Goal: Task Accomplishment & Management: Use online tool/utility

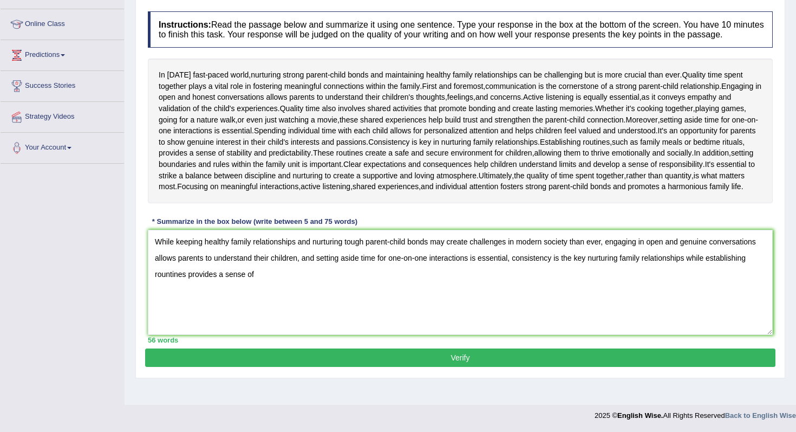
click at [545, 278] on textarea "While keeping healthy family relationships and nurturing tough parent-child bon…" at bounding box center [460, 282] width 625 height 105
click at [422, 299] on textarea "While keeping healthy family relationships and nurturing tough parent-child bon…" at bounding box center [460, 282] width 625 height 105
type textarea "While keeping healthy family relationships and nurturing tough parent-child bon…"
click at [459, 367] on button "Verify" at bounding box center [460, 357] width 631 height 18
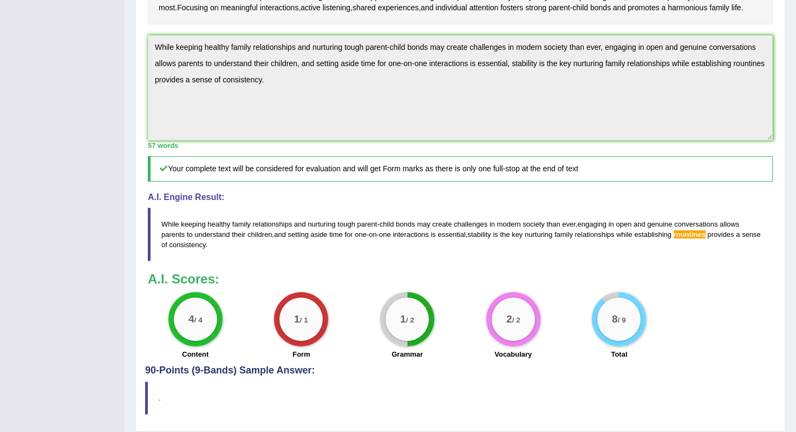
scroll to position [291, 0]
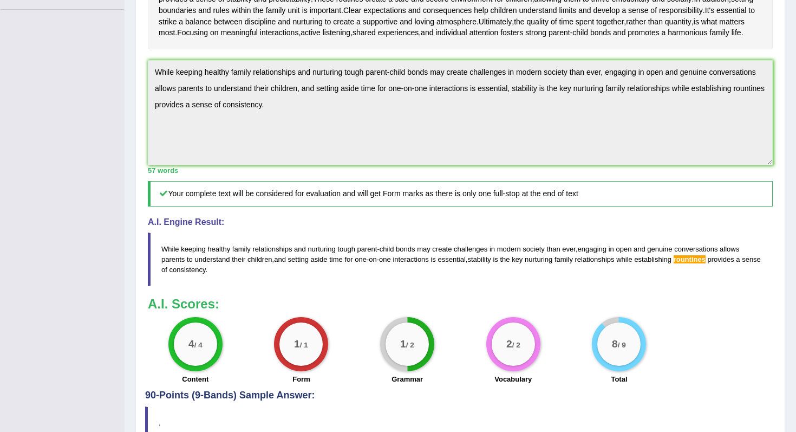
click at [94, 78] on div "Toggle navigation Home Practice Questions Speaking Practice Read Aloud Repeat S…" at bounding box center [398, 97] width 796 height 777
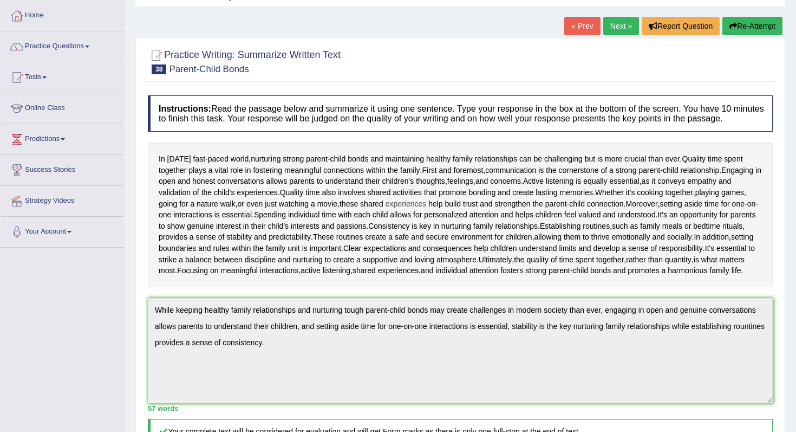
scroll to position [0, 0]
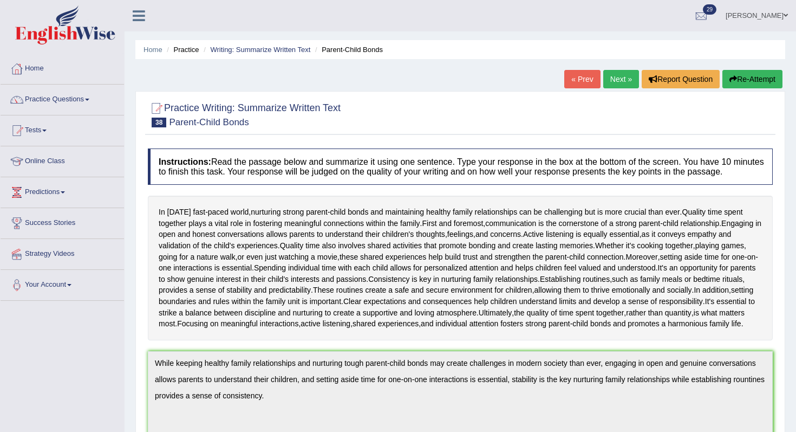
click at [730, 78] on icon "button" at bounding box center [734, 79] width 8 height 8
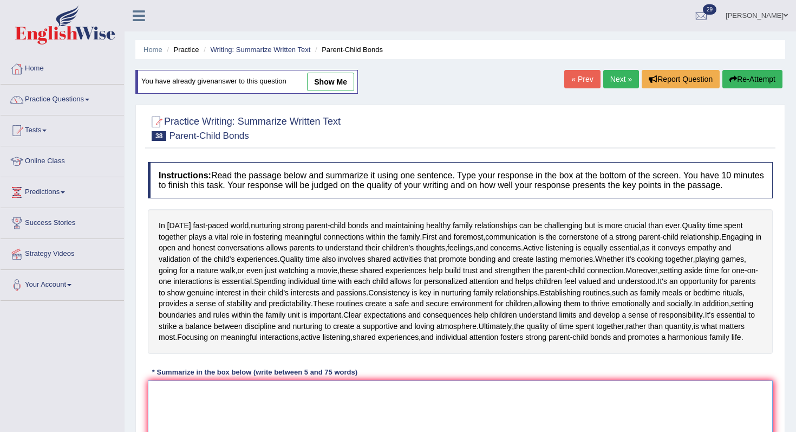
click at [449, 407] on textarea at bounding box center [460, 432] width 625 height 105
paste textarea "While keeping healthy family relationships and nurturing tough parent-child bon…"
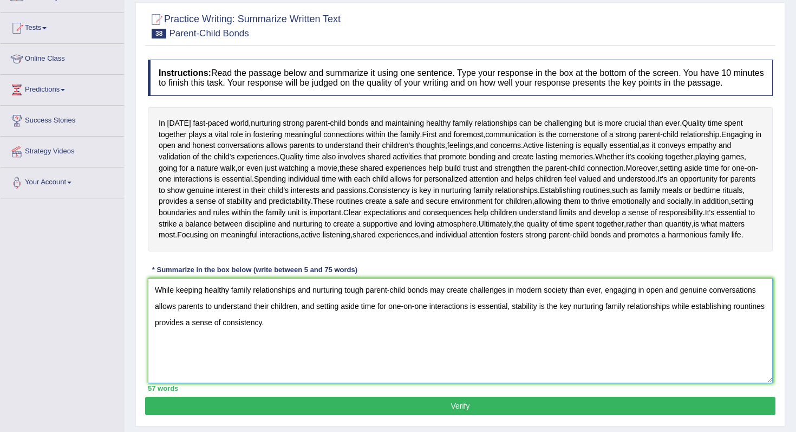
scroll to position [106, 0]
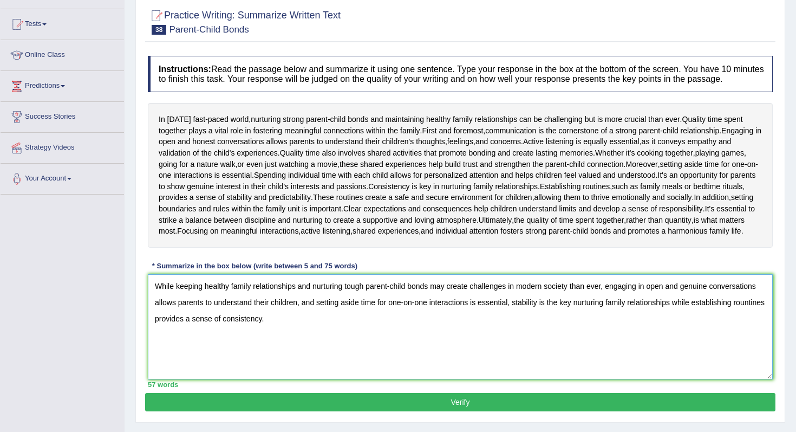
click at [189, 341] on textarea "While keeping healthy family relationships and nurturing tough parent-child bon…" at bounding box center [460, 326] width 625 height 105
click at [186, 341] on textarea "While keeping healthy family relationships and nurturing tough parent-child bon…" at bounding box center [460, 326] width 625 height 105
type textarea "While keeping healthy family relationships and nurturing tough parent-child bon…"
click at [375, 411] on button "Verify" at bounding box center [460, 402] width 631 height 18
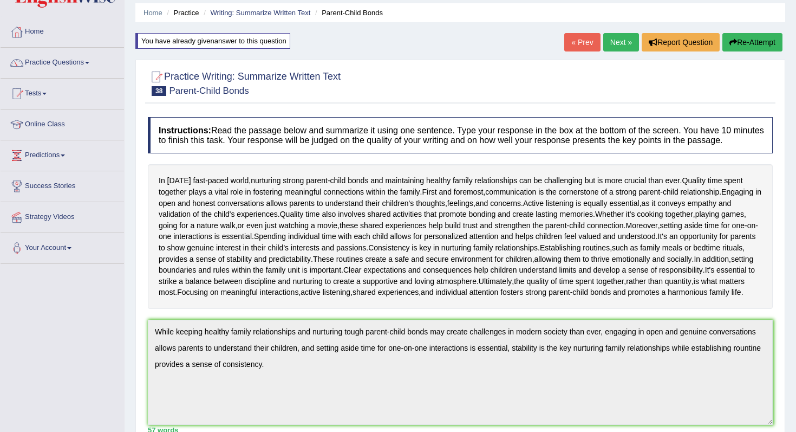
scroll to position [0, 0]
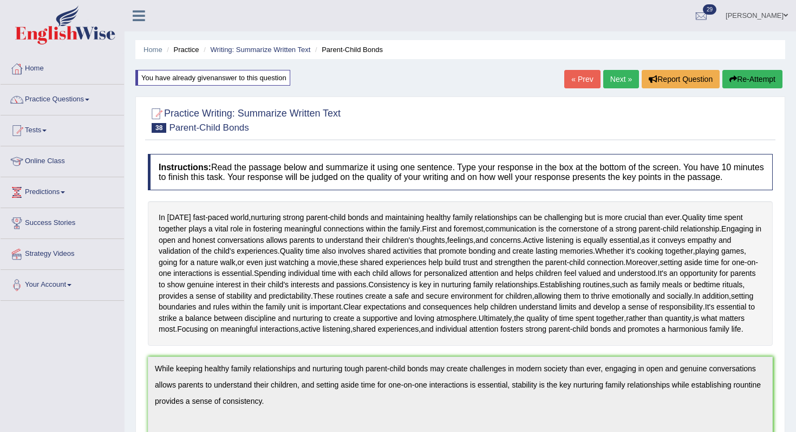
click at [767, 85] on button "Re-Attempt" at bounding box center [753, 79] width 60 height 18
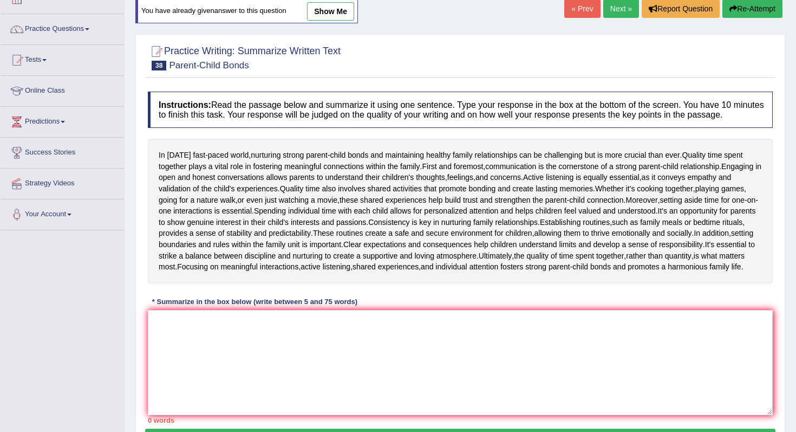
scroll to position [112, 0]
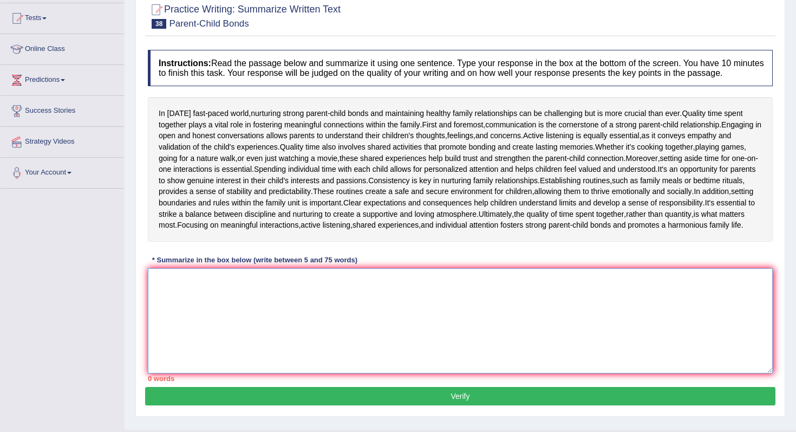
click at [321, 341] on textarea at bounding box center [460, 320] width 625 height 105
paste textarea "While keeping healthy family relationships and nurturing tough parent-child bon…"
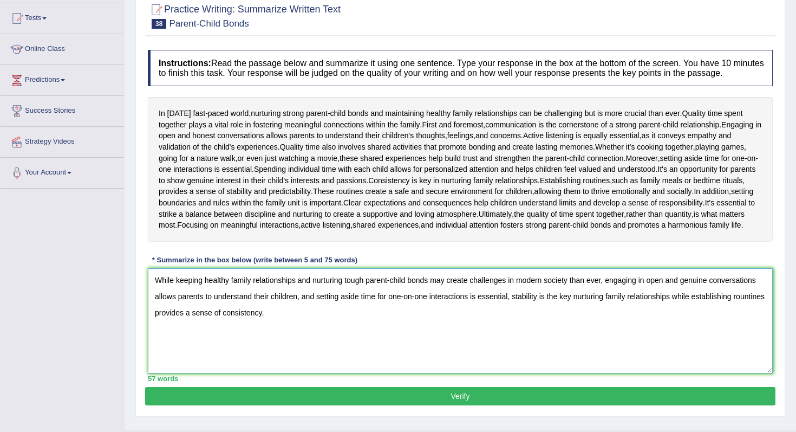
click at [171, 335] on textarea "While keeping healthy family relationships and nurturing tough parent-child bon…" at bounding box center [460, 320] width 625 height 105
type textarea "While keeping healthy family relationships and nurturing tough parent-child bon…"
click at [212, 405] on button "Verify" at bounding box center [460, 396] width 631 height 18
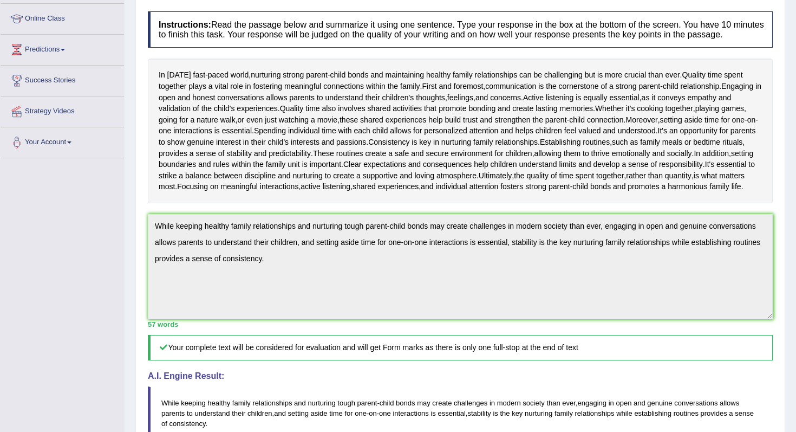
scroll to position [0, 0]
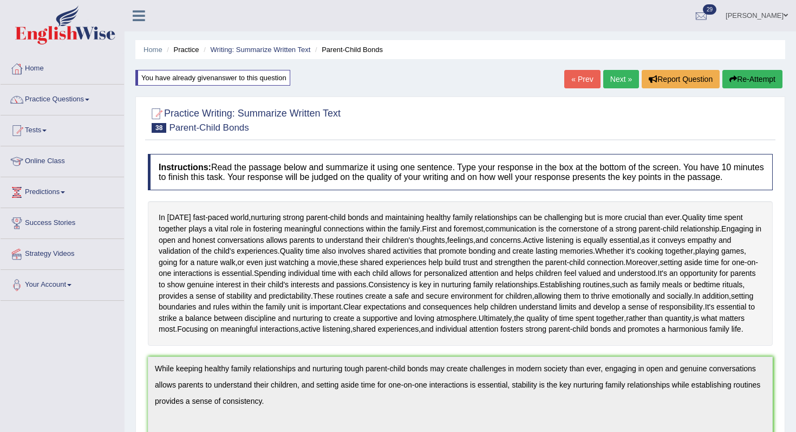
click at [627, 71] on link "Next »" at bounding box center [622, 79] width 36 height 18
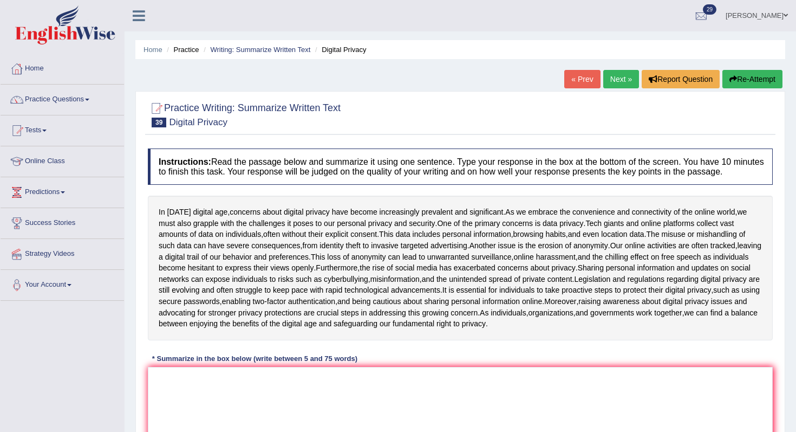
scroll to position [109, 0]
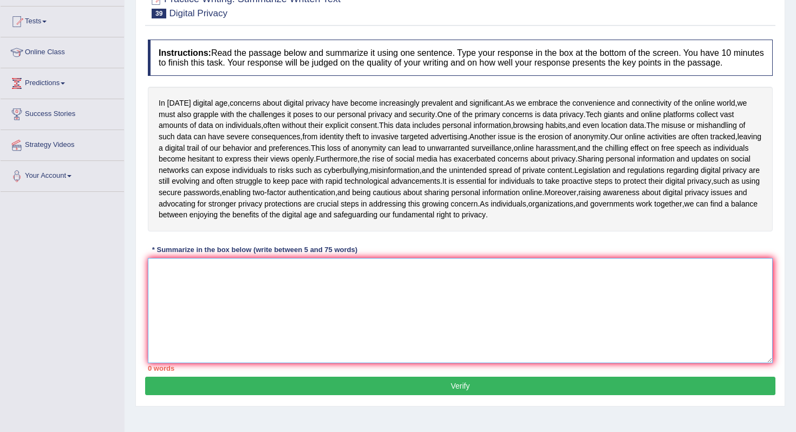
click at [344, 313] on textarea at bounding box center [460, 310] width 625 height 105
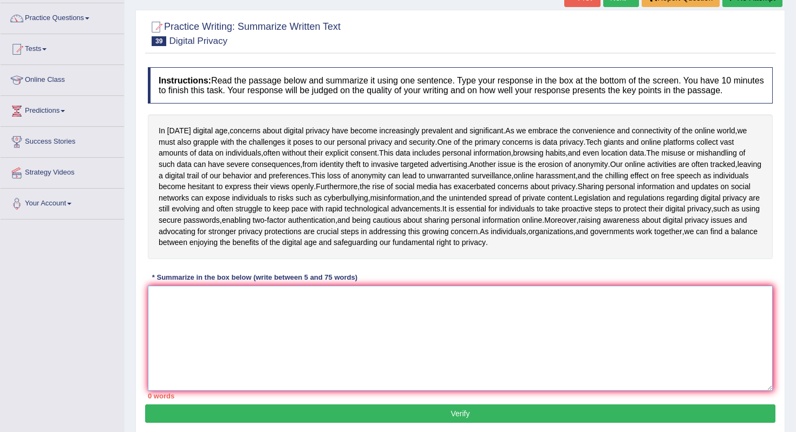
scroll to position [89, 0]
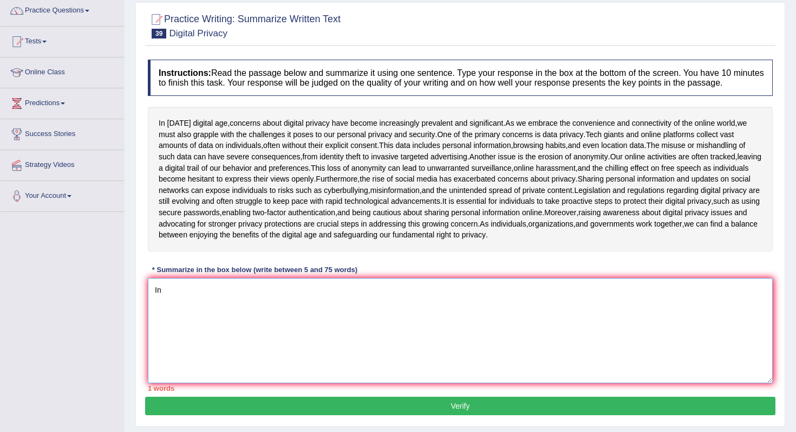
type textarea "I"
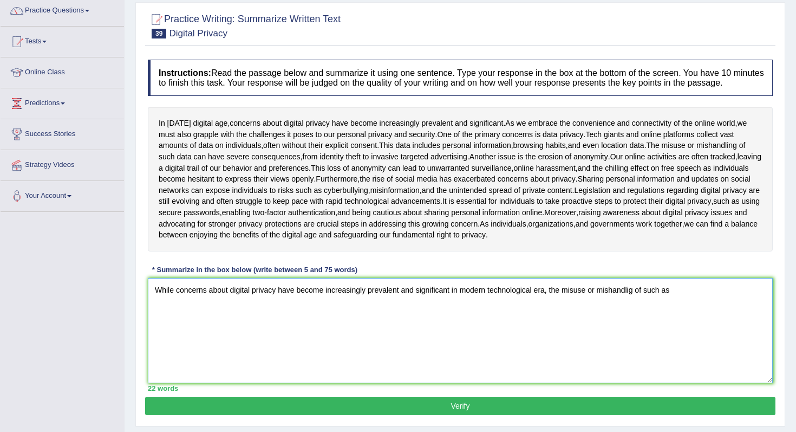
drag, startPoint x: 554, startPoint y: 302, endPoint x: 747, endPoint y: 300, distance: 192.3
click at [745, 300] on textarea "While concerns about digital privacy have become increasingly prevalent and sig…" at bounding box center [460, 330] width 625 height 105
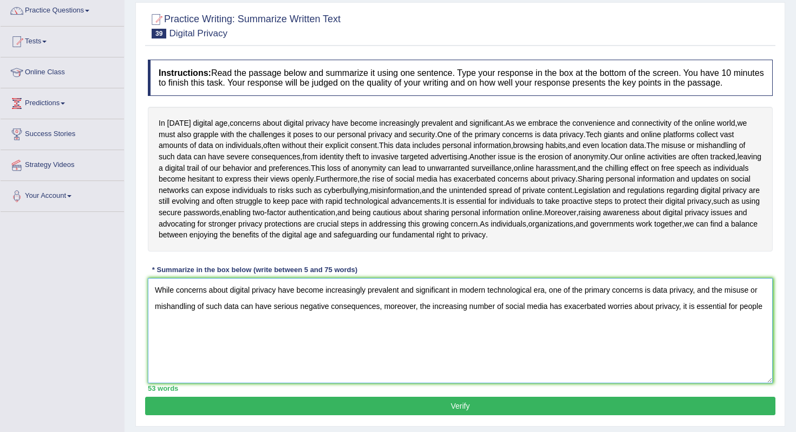
click at [711, 322] on textarea "While concerns about digital privacy have become increasingly prevalent and sig…" at bounding box center [460, 330] width 625 height 105
click at [626, 338] on textarea "While concerns about digital privacy have become increasingly prevalent and sig…" at bounding box center [460, 330] width 625 height 105
drag, startPoint x: 204, startPoint y: 336, endPoint x: 416, endPoint y: 322, distance: 212.3
click at [416, 322] on textarea "While concerns about digital privacy have become increasingly prevalent and sig…" at bounding box center [460, 330] width 625 height 105
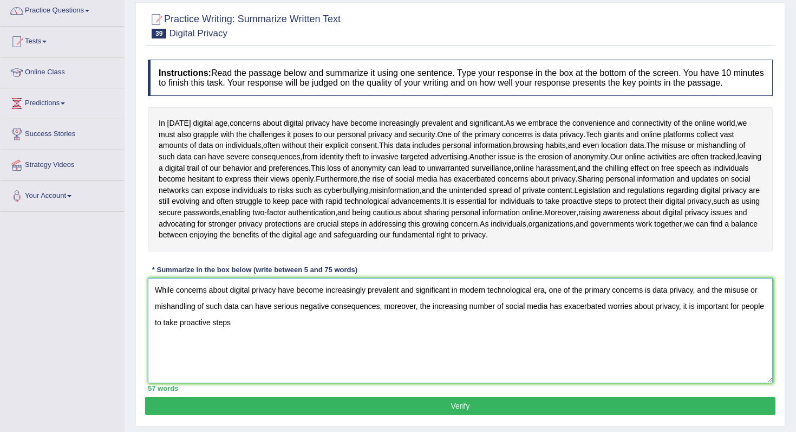
click at [314, 332] on textarea "While concerns about digital privacy have become increasingly prevalent and sig…" at bounding box center [460, 330] width 625 height 105
drag, startPoint x: 307, startPoint y: 336, endPoint x: 190, endPoint y: 338, distance: 117.0
click at [190, 338] on textarea "While concerns about digital privacy have become increasingly prevalent and sig…" at bounding box center [460, 330] width 625 height 105
drag, startPoint x: 219, startPoint y: 313, endPoint x: 338, endPoint y: 312, distance: 118.1
click at [337, 312] on textarea "While concerns about digital privacy have become increasingly prevalent and sig…" at bounding box center [460, 330] width 625 height 105
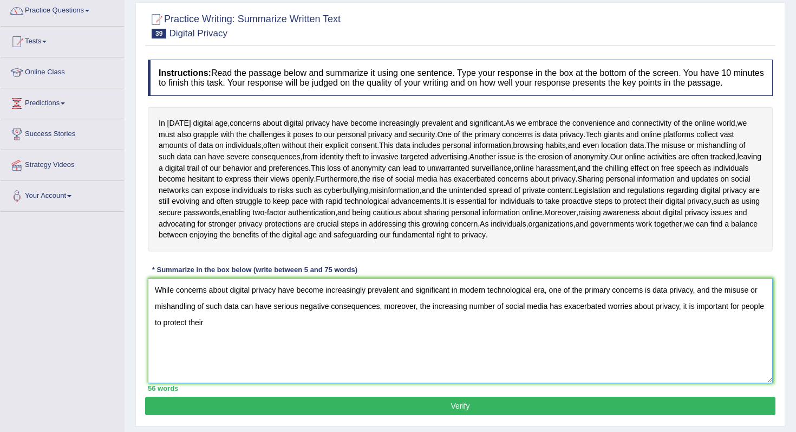
click at [412, 310] on textarea "While concerns about digital privacy have become increasingly prevalent and sig…" at bounding box center [460, 330] width 625 height 105
click at [689, 304] on textarea "While concerns about digital privacy have become increasingly prevalent and sig…" at bounding box center [460, 330] width 625 height 105
click at [231, 317] on textarea "While concerns about digital privacy have become increasingly prevalent and sig…" at bounding box center [460, 330] width 625 height 105
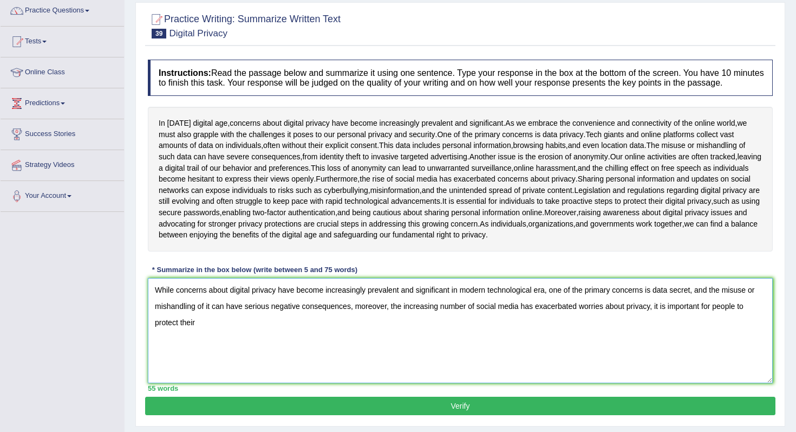
click at [269, 351] on textarea "While concerns about digital privacy have become increasingly prevalent and sig…" at bounding box center [460, 330] width 625 height 105
click at [555, 336] on textarea "While concerns about digital privacy have become increasingly prevalent and sig…" at bounding box center [460, 330] width 625 height 105
click at [638, 317] on textarea "While concerns about digital privacy have become increasingly prevalent and sig…" at bounding box center [460, 330] width 625 height 105
click at [658, 329] on textarea "While concerns about digital privacy have become increasingly prevalent and sig…" at bounding box center [460, 330] width 625 height 105
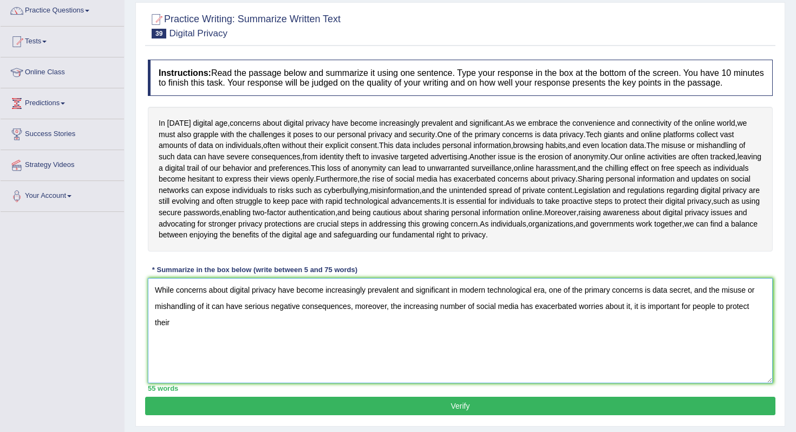
click at [418, 336] on textarea "While concerns about digital privacy have become increasingly prevalent and sig…" at bounding box center [460, 330] width 625 height 105
click at [660, 325] on textarea "While concerns about digital privacy have become increasingly prevalent and sig…" at bounding box center [460, 330] width 625 height 105
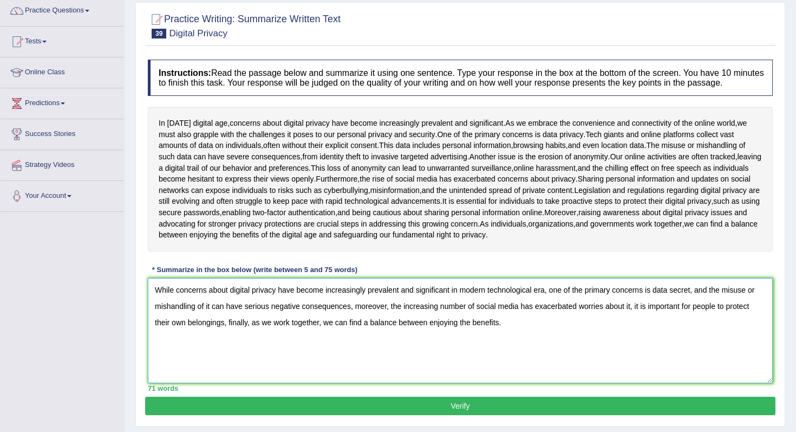
type textarea "While concerns about digital privacy have become increasingly prevalent and sig…"
click at [541, 415] on button "Verify" at bounding box center [460, 406] width 631 height 18
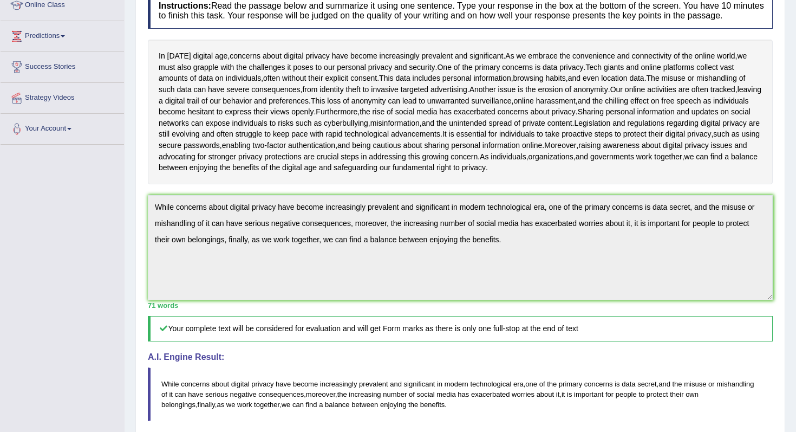
scroll to position [0, 0]
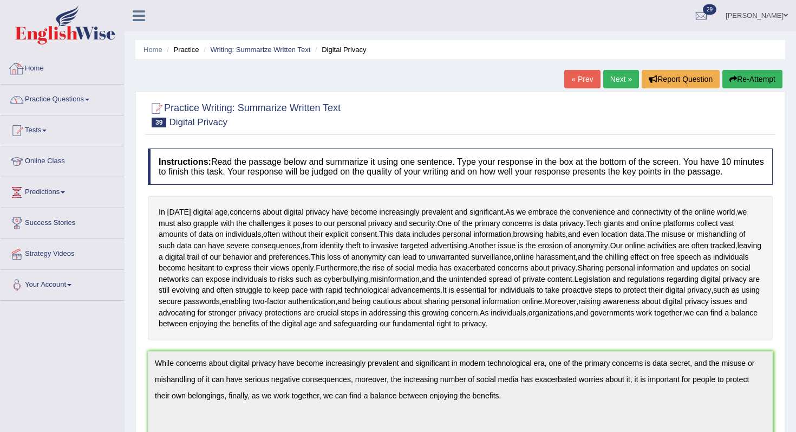
click at [67, 100] on link "Practice Questions" at bounding box center [63, 98] width 124 height 27
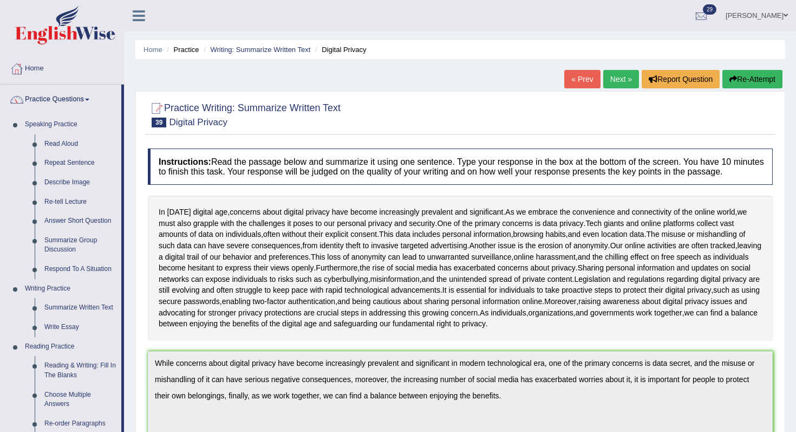
click at [83, 98] on link "Practice Questions" at bounding box center [61, 98] width 121 height 27
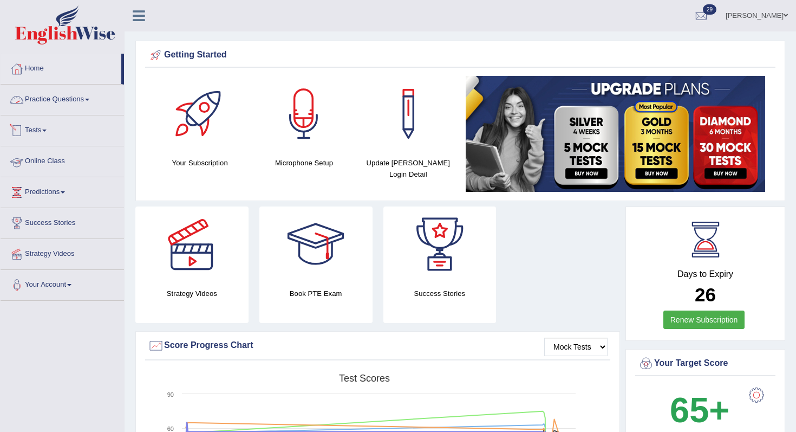
click at [48, 125] on link "Tests" at bounding box center [63, 128] width 124 height 27
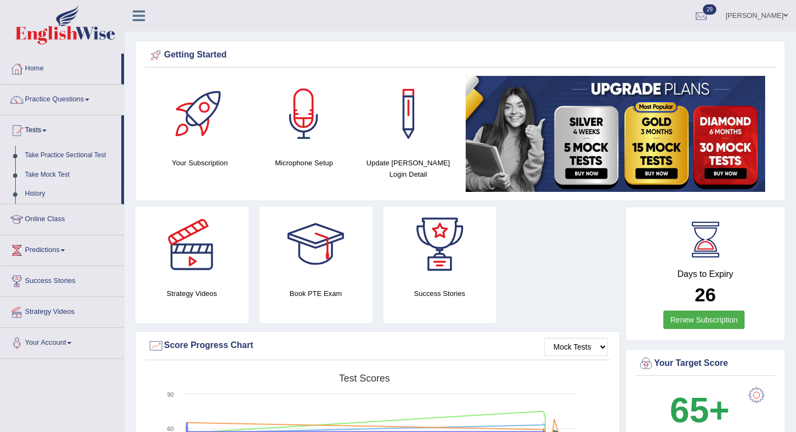
click at [64, 173] on link "Take Mock Test" at bounding box center [70, 175] width 101 height 20
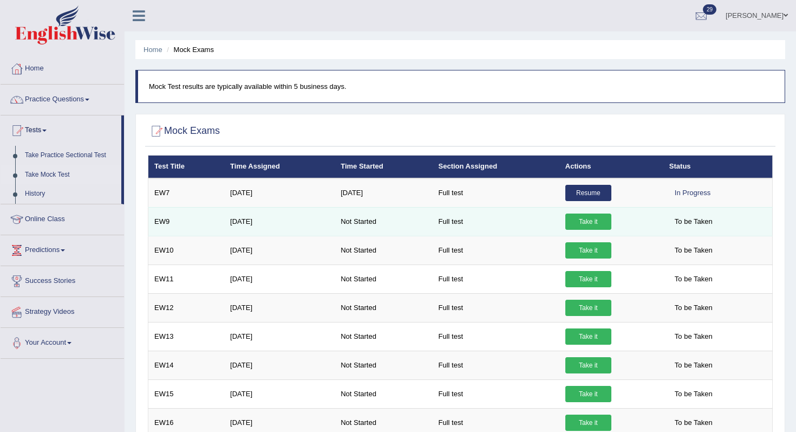
click at [576, 220] on link "Take it" at bounding box center [589, 221] width 46 height 16
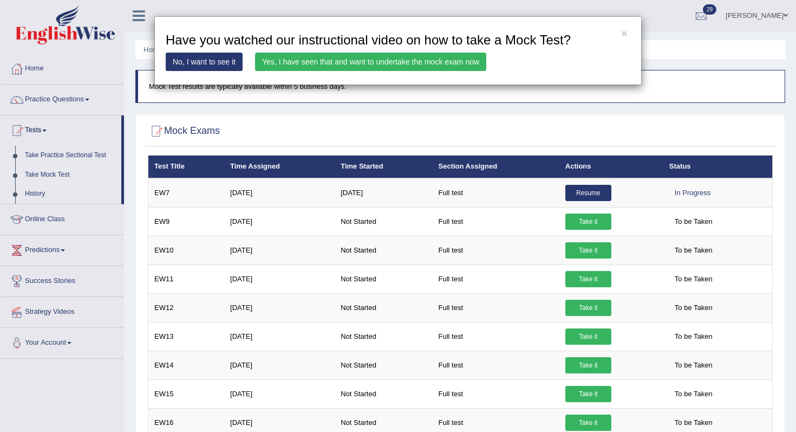
click at [336, 57] on link "Yes, I have seen that and want to undertake the mock exam now" at bounding box center [370, 62] width 231 height 18
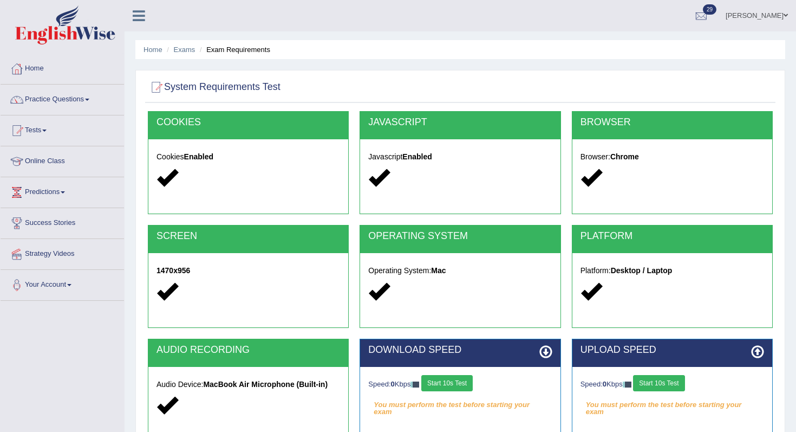
click at [457, 378] on button "Start 10s Test" at bounding box center [447, 383] width 51 height 16
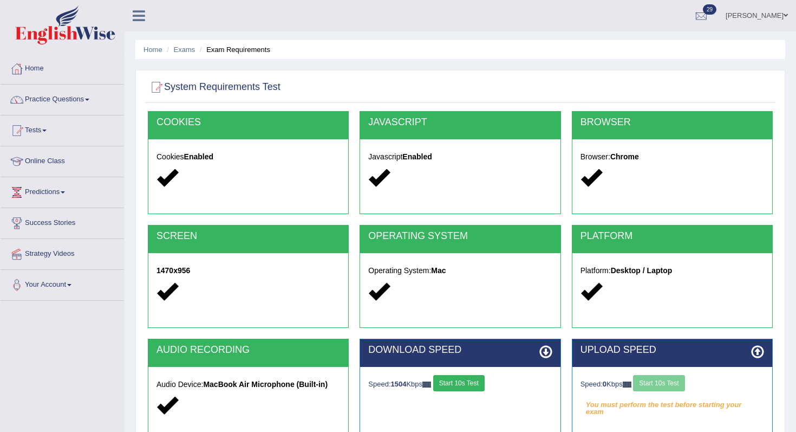
click at [663, 377] on div "Speed: 0 Kbps Start 10s Test" at bounding box center [673, 384] width 184 height 19
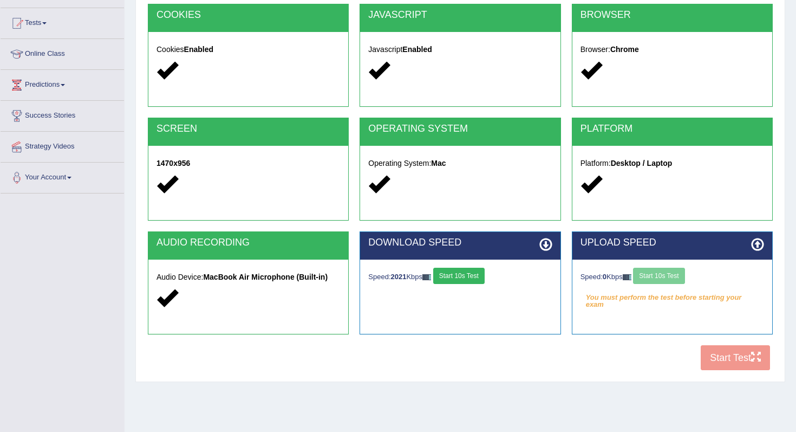
scroll to position [137, 0]
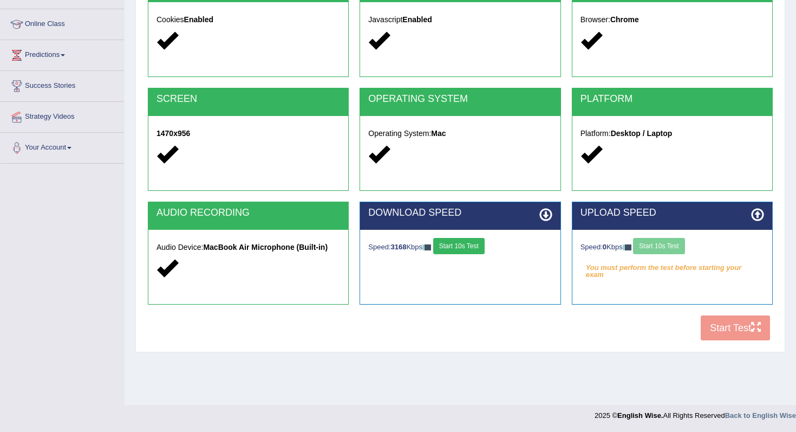
click at [672, 253] on div "Speed: 0 Kbps Start 10s Test" at bounding box center [673, 247] width 184 height 19
click at [674, 251] on div "Speed: 0 Kbps Start 10s Test" at bounding box center [673, 247] width 184 height 19
click at [674, 251] on button "Start 10s Test" at bounding box center [658, 246] width 51 height 16
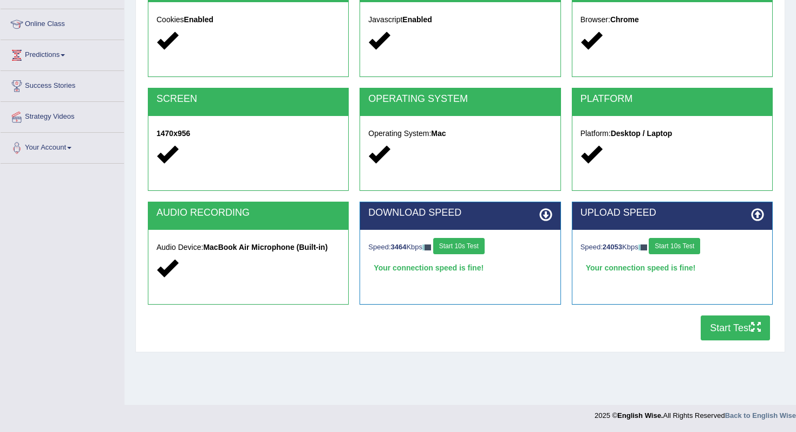
click at [754, 336] on button "Start Test" at bounding box center [735, 327] width 69 height 25
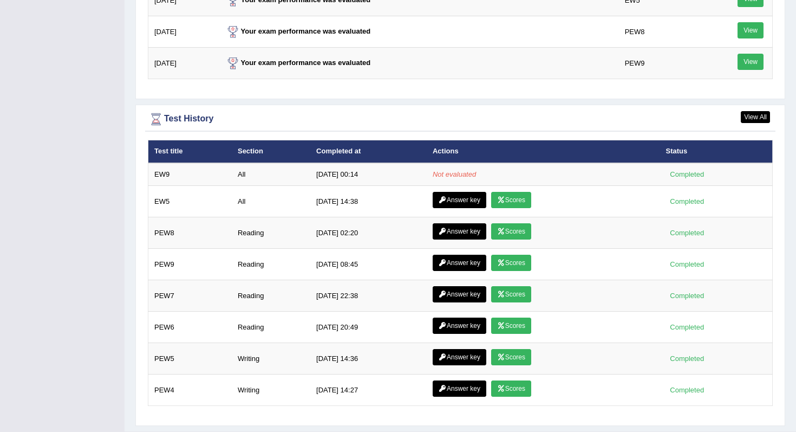
scroll to position [1438, 0]
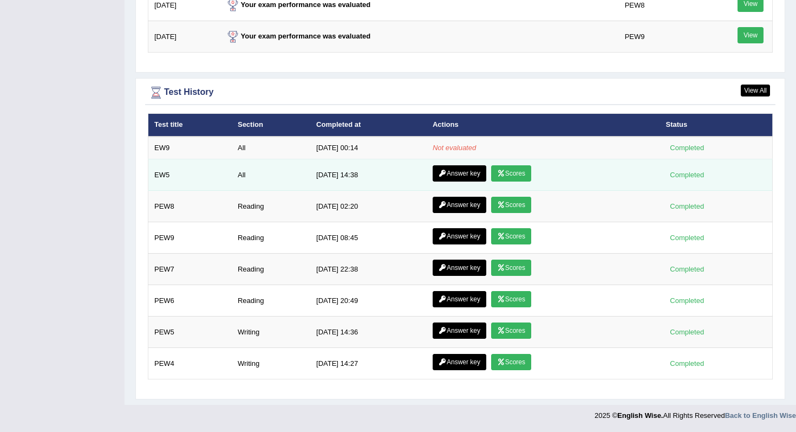
click at [497, 178] on link "Scores" at bounding box center [511, 173] width 40 height 16
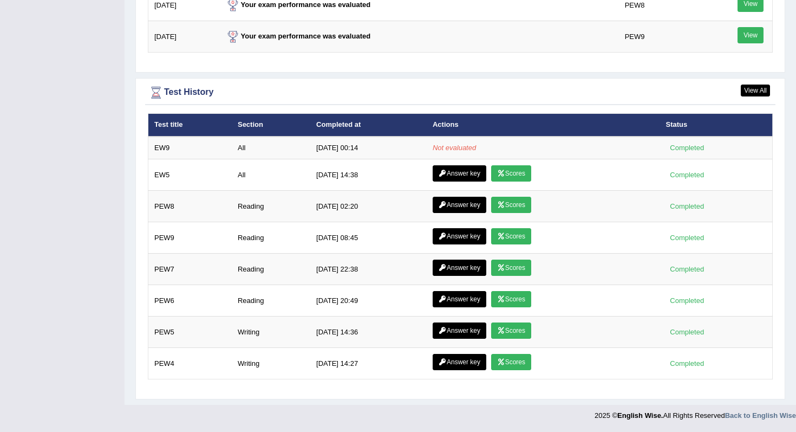
scroll to position [1438, 0]
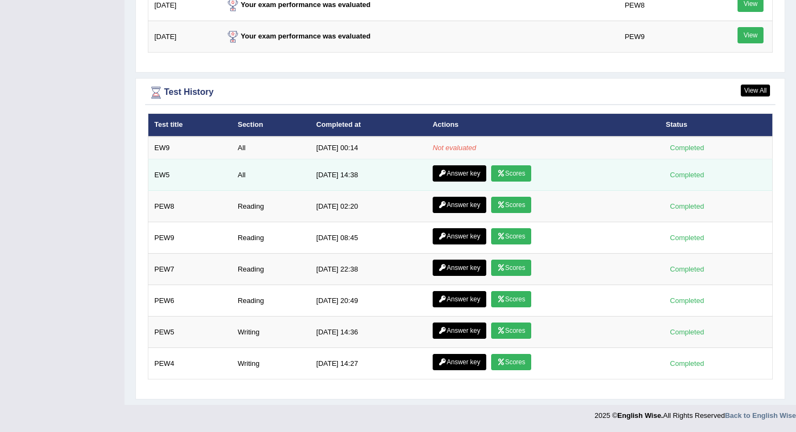
click at [462, 169] on link "Answer key" at bounding box center [460, 173] width 54 height 16
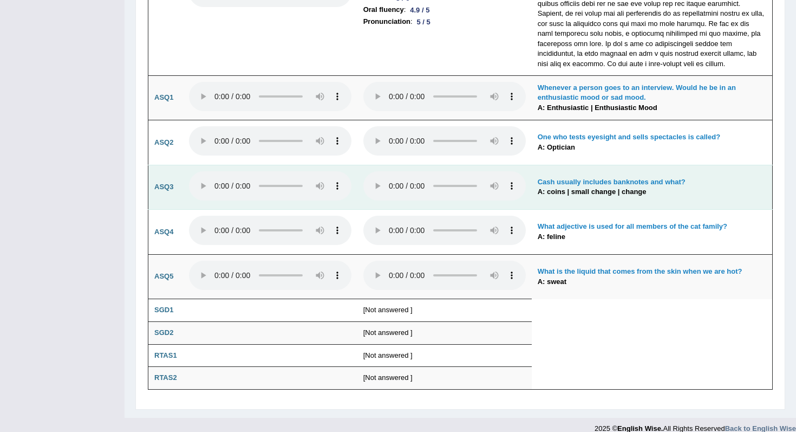
scroll to position [2703, 0]
